Goal: Task Accomplishment & Management: Complete application form

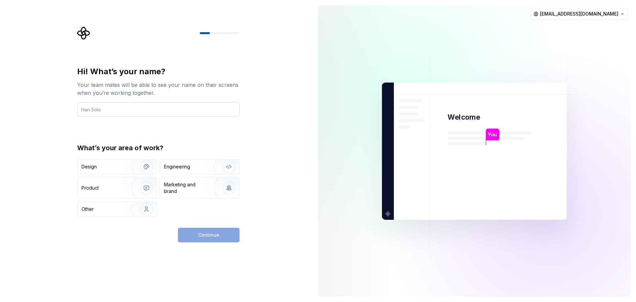
click at [164, 112] on input "text" at bounding box center [158, 109] width 162 height 15
type input "Muthu"
click at [109, 168] on div "Design" at bounding box center [102, 166] width 42 height 7
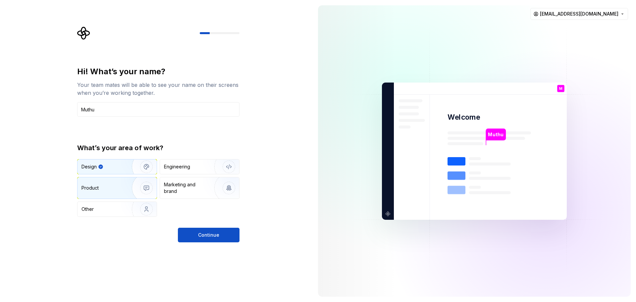
click at [106, 182] on div "Product" at bounding box center [116, 187] width 79 height 21
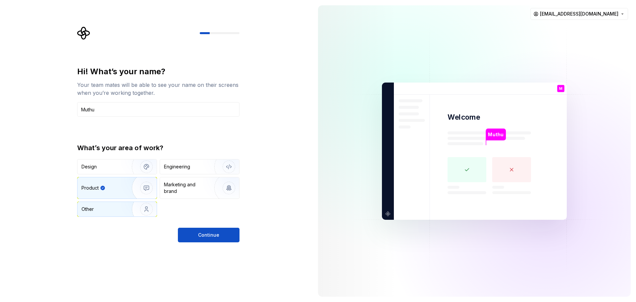
click at [109, 202] on div "Other" at bounding box center [116, 209] width 79 height 15
click at [112, 182] on div "Product" at bounding box center [116, 187] width 79 height 21
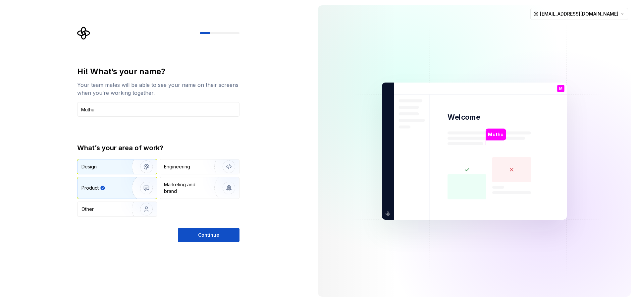
click at [115, 172] on div "Design" at bounding box center [116, 166] width 79 height 15
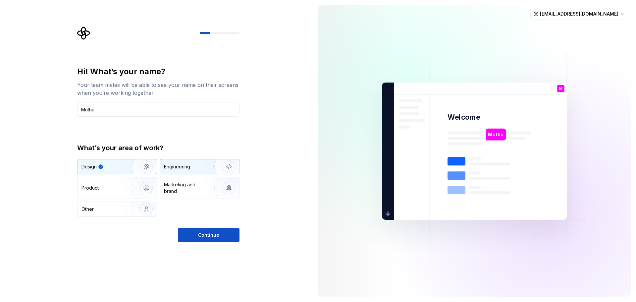
click at [198, 173] on div "Engineering" at bounding box center [199, 166] width 79 height 15
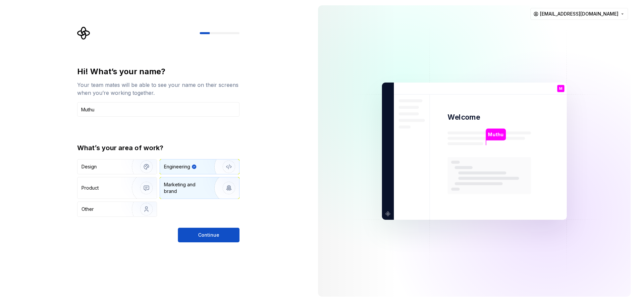
click at [195, 182] on div "Marketing and brand" at bounding box center [186, 187] width 45 height 13
click at [112, 165] on div "Design" at bounding box center [102, 166] width 42 height 7
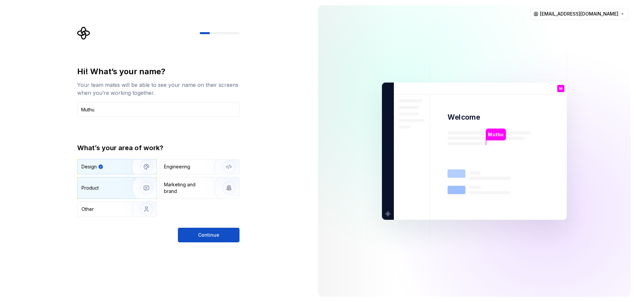
click at [103, 190] on div "Product" at bounding box center [103, 187] width 44 height 7
click at [197, 169] on div "Engineering" at bounding box center [190, 166] width 53 height 7
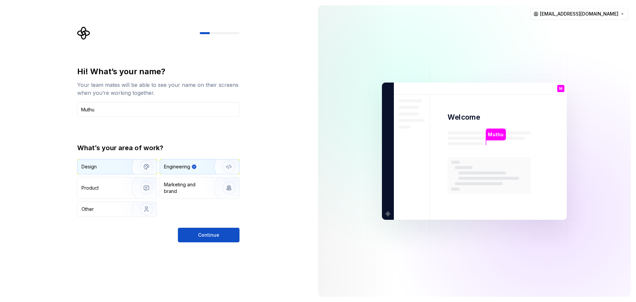
click at [128, 160] on img "button" at bounding box center [142, 166] width 42 height 44
click at [195, 171] on div "Engineering" at bounding box center [199, 166] width 79 height 15
click at [192, 231] on button "Continue" at bounding box center [209, 234] width 62 height 15
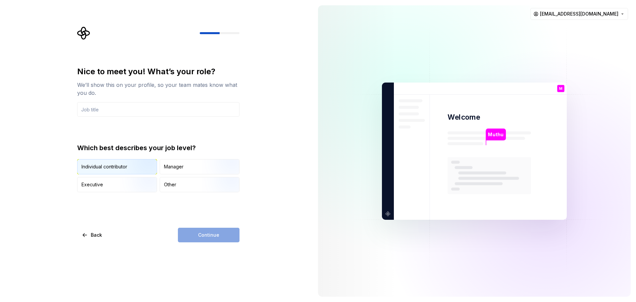
click at [113, 169] on div "Individual contributor" at bounding box center [104, 166] width 46 height 7
click at [122, 107] on input "text" at bounding box center [158, 109] width 162 height 15
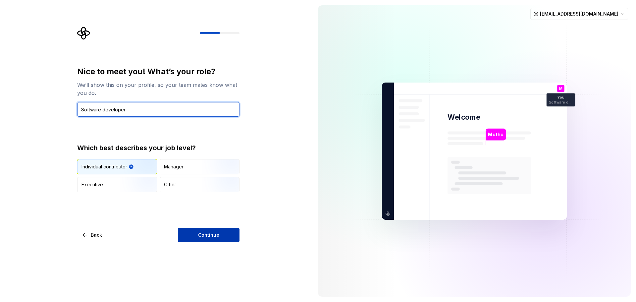
type input "Software developer"
click at [210, 234] on span "Continue" at bounding box center [208, 234] width 21 height 7
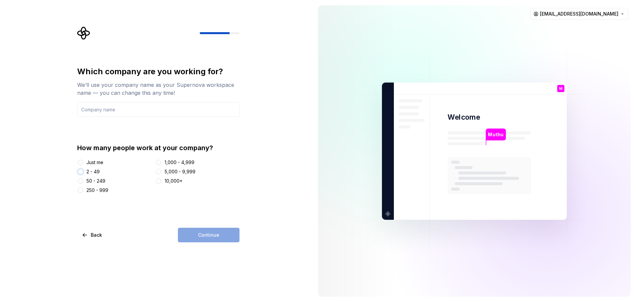
click at [80, 172] on button "2 - 49" at bounding box center [80, 171] width 5 height 5
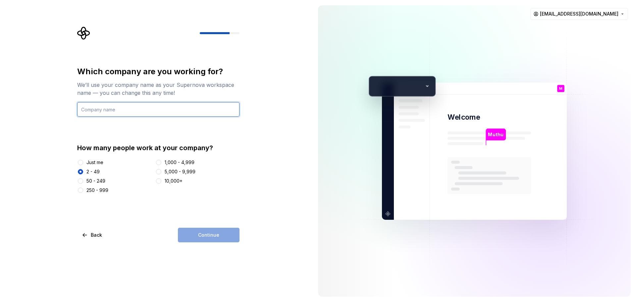
click at [113, 111] on input "text" at bounding box center [158, 109] width 162 height 15
type input "[DEMOGRAPHIC_DATA]"
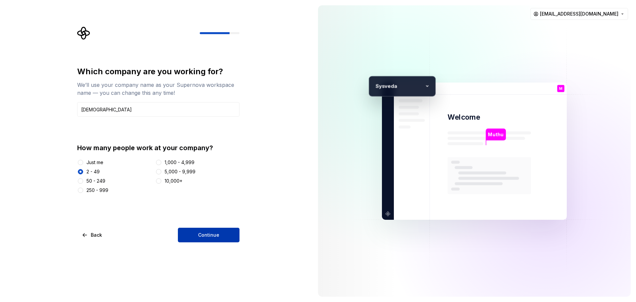
click at [202, 235] on span "Continue" at bounding box center [208, 234] width 21 height 7
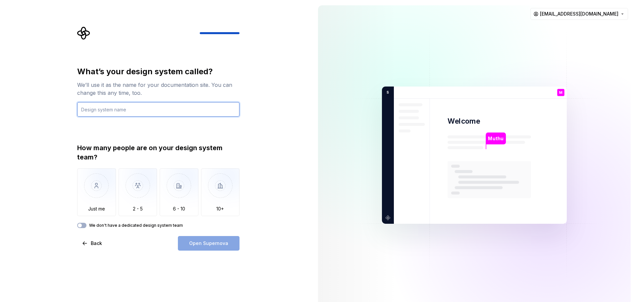
click at [130, 111] on input "text" at bounding box center [158, 109] width 162 height 15
click at [119, 110] on input "text" at bounding box center [158, 109] width 162 height 15
type input "{"
type input "Prime"
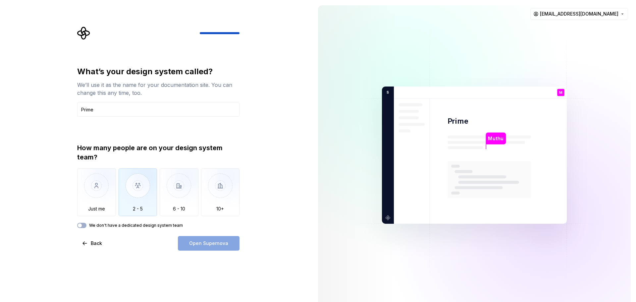
click at [152, 196] on img "button" at bounding box center [138, 190] width 39 height 44
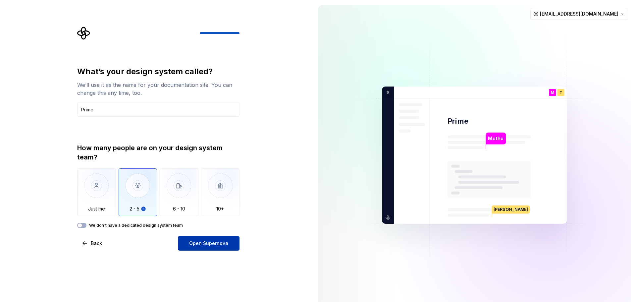
click at [209, 247] on button "Open Supernova" at bounding box center [209, 243] width 62 height 15
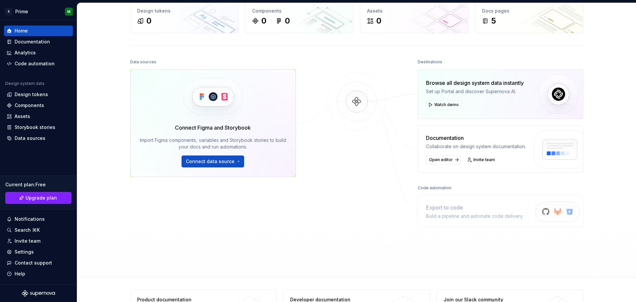
scroll to position [69, 0]
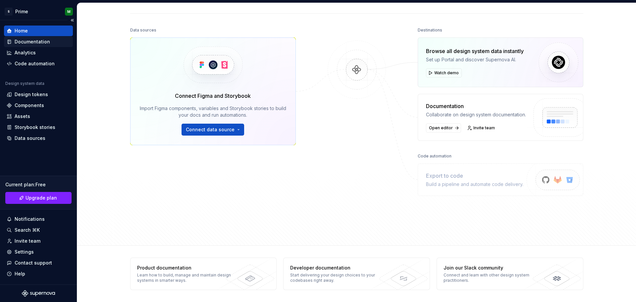
click at [36, 44] on div "Documentation" at bounding box center [32, 41] width 35 height 7
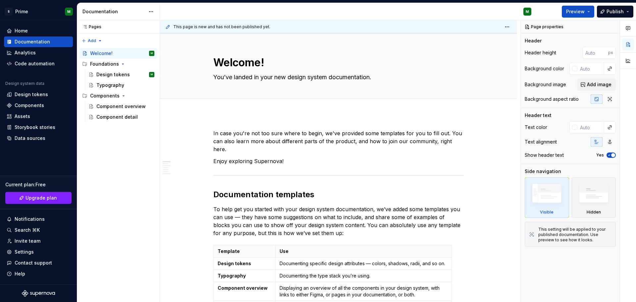
type textarea "*"
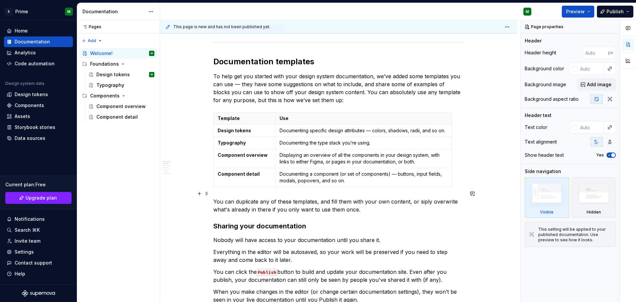
scroll to position [132, 0]
click at [40, 54] on div "Analytics" at bounding box center [39, 52] width 64 height 7
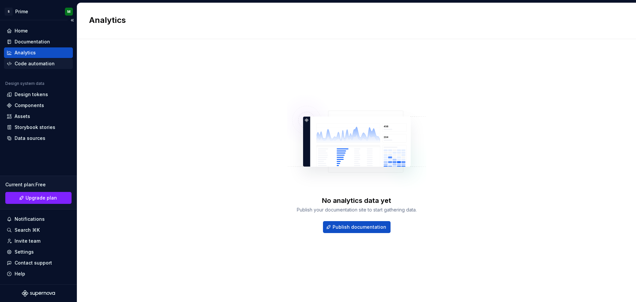
click at [37, 69] on div "Code automation" at bounding box center [38, 63] width 69 height 11
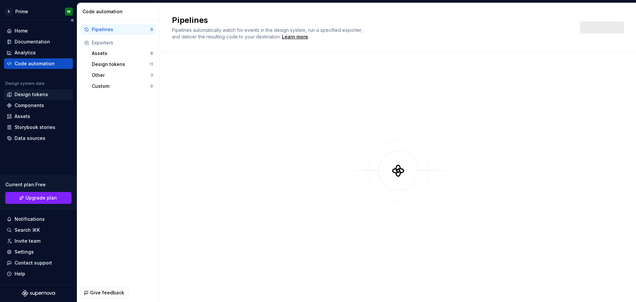
click at [36, 95] on div "Design tokens" at bounding box center [31, 94] width 33 height 7
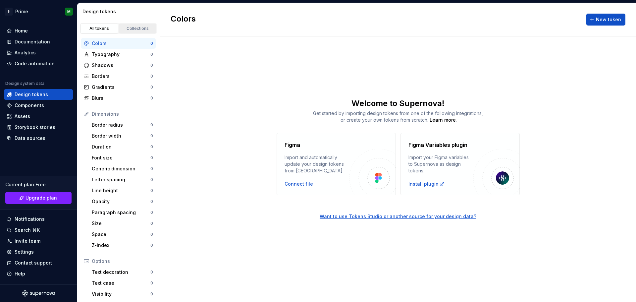
click at [131, 29] on div "Collections" at bounding box center [137, 28] width 33 height 5
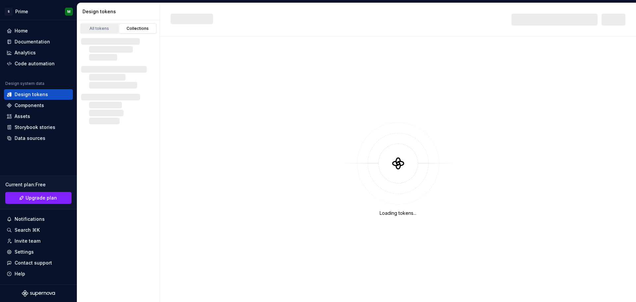
click at [103, 29] on div "All tokens" at bounding box center [99, 28] width 33 height 5
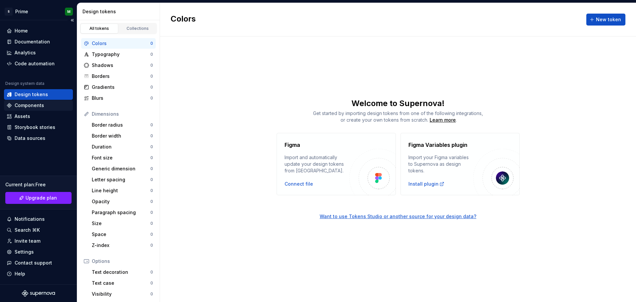
click at [28, 107] on div "Components" at bounding box center [29, 105] width 29 height 7
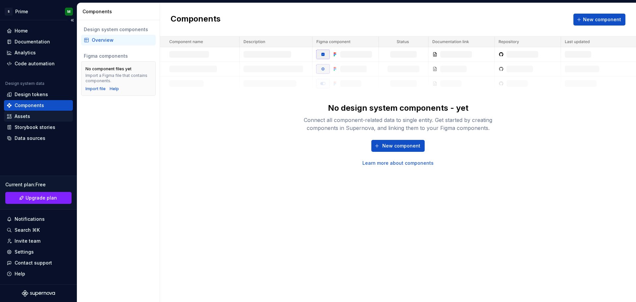
click at [27, 116] on div "Assets" at bounding box center [23, 116] width 16 height 7
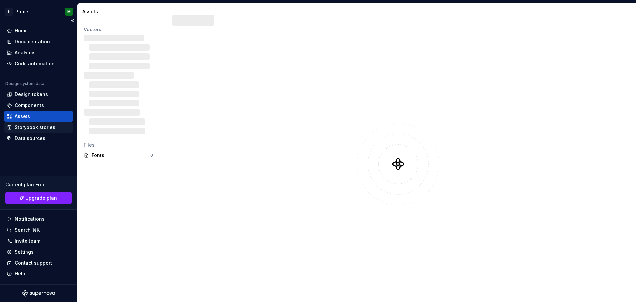
click at [30, 124] on div "Storybook stories" at bounding box center [35, 127] width 41 height 7
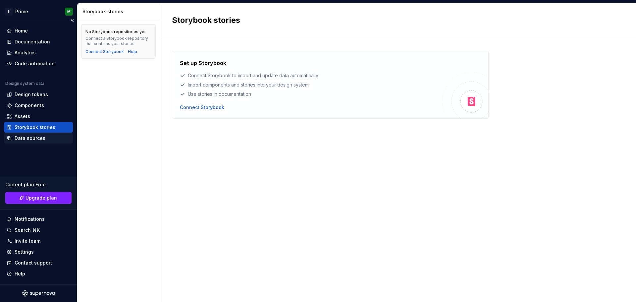
click at [14, 139] on div "Data sources" at bounding box center [39, 138] width 64 height 7
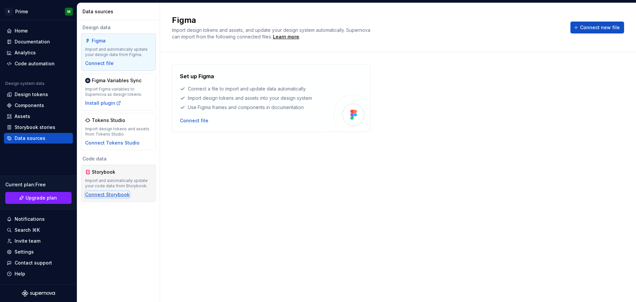
click at [116, 195] on div "Connect Storybook" at bounding box center [107, 194] width 44 height 7
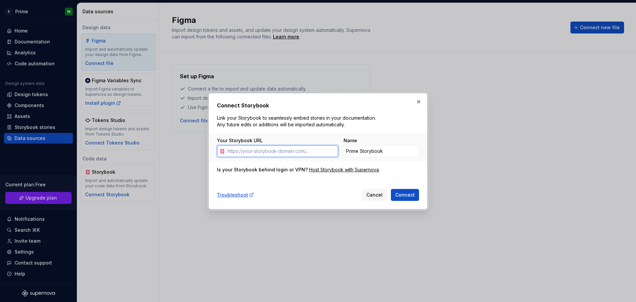
click at [288, 154] on input "Your Storybook URL" at bounding box center [281, 151] width 113 height 12
paste input "[URL][TECHNICAL_ID]"
type input "[URL][TECHNICAL_ID]"
click at [405, 195] on span "Connect" at bounding box center [405, 194] width 20 height 7
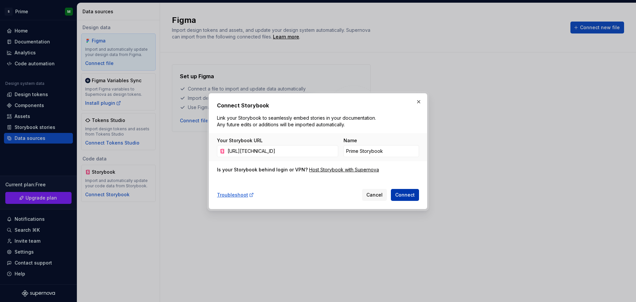
scroll to position [0, 0]
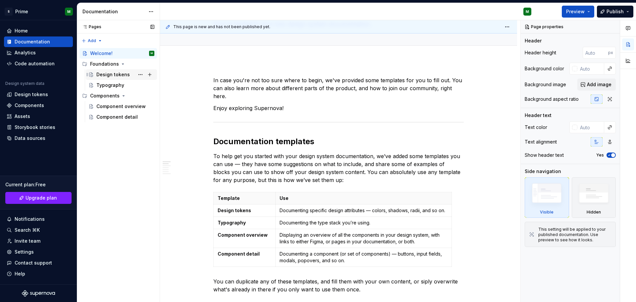
scroll to position [5, 0]
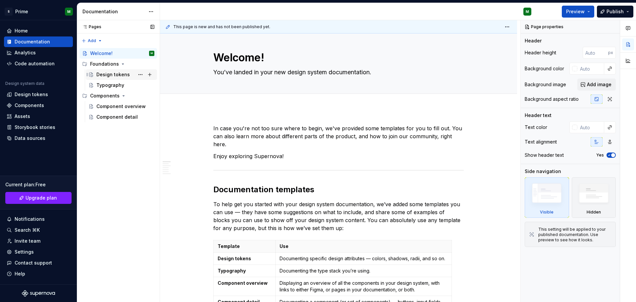
click at [108, 73] on div "Design tokens" at bounding box center [112, 74] width 33 height 7
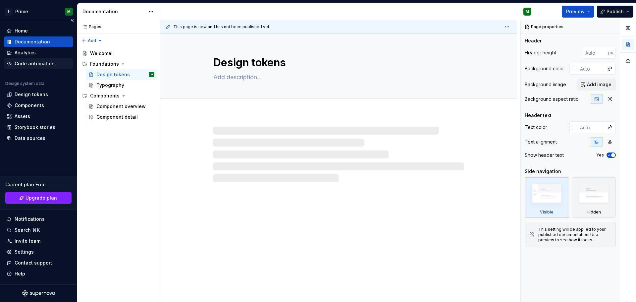
type textarea "*"
click at [24, 65] on div "Code automation" at bounding box center [35, 63] width 40 height 7
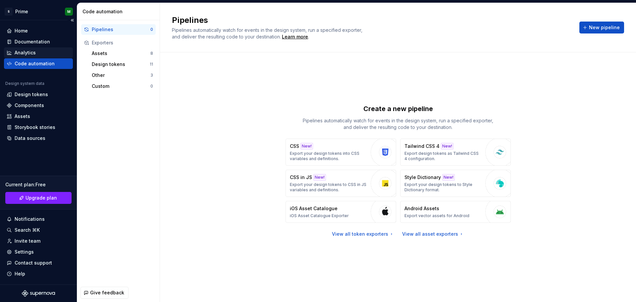
click at [33, 53] on div "Analytics" at bounding box center [25, 52] width 21 height 7
